Goal: Task Accomplishment & Management: Manage account settings

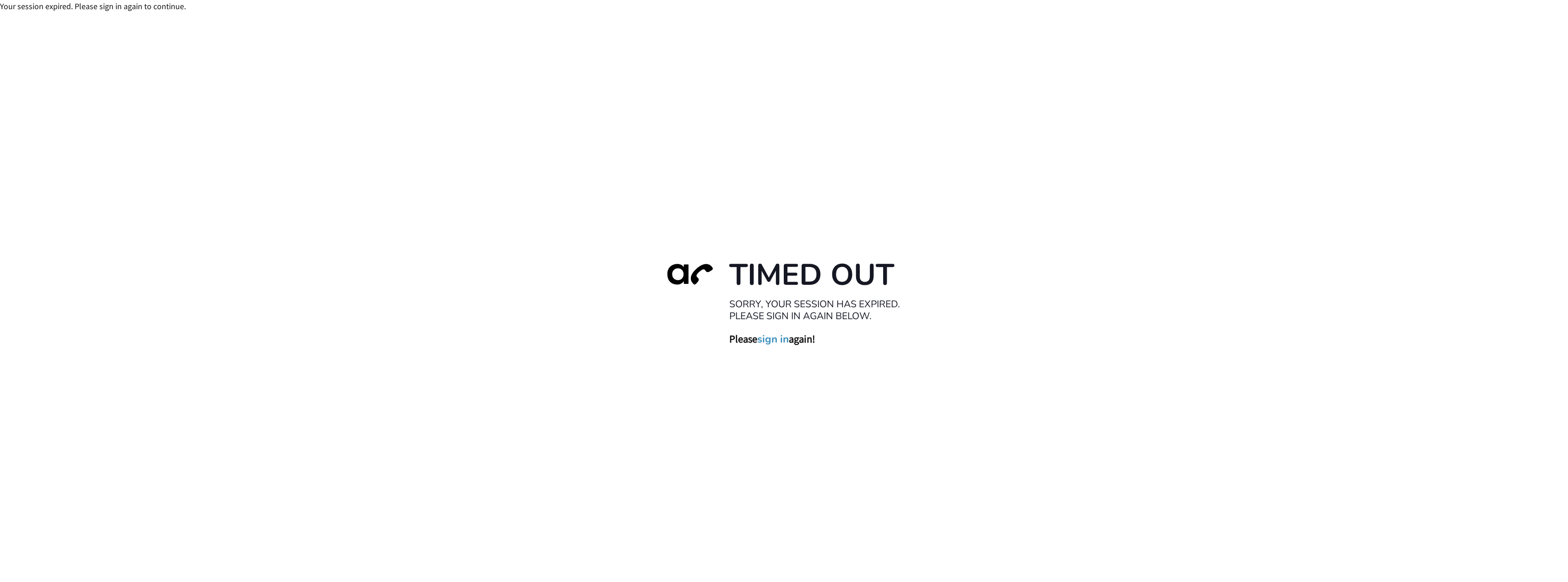
click at [768, 341] on link "sign in" at bounding box center [773, 339] width 32 height 13
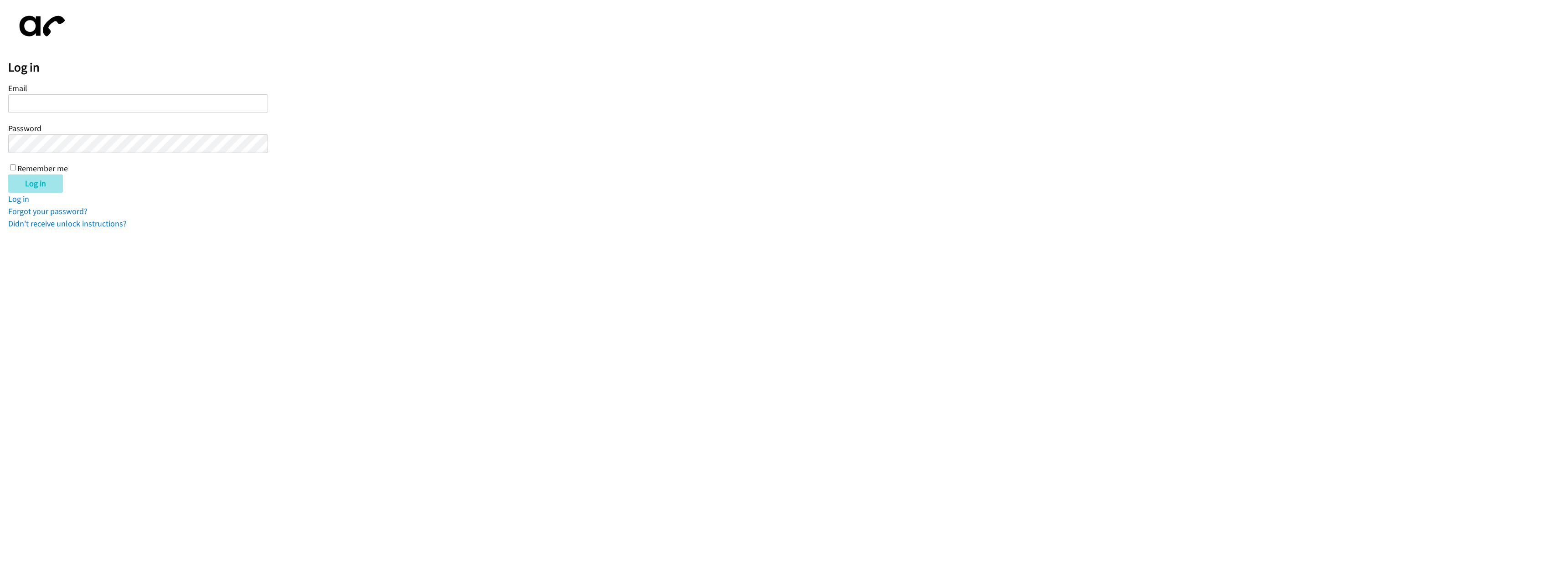
type input "dshultz@lendingpoint.com"
click at [42, 179] on input "Log in" at bounding box center [35, 184] width 55 height 18
